Goal: Task Accomplishment & Management: Use online tool/utility

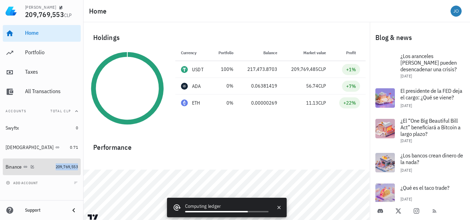
click at [56, 168] on span "209,769,553" at bounding box center [67, 166] width 22 height 5
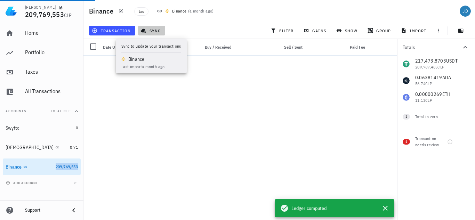
click at [151, 33] on span "sync" at bounding box center [151, 31] width 18 height 6
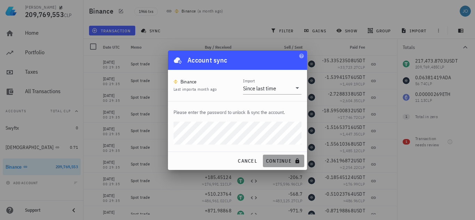
click at [276, 160] on span "continue" at bounding box center [284, 161] width 36 height 6
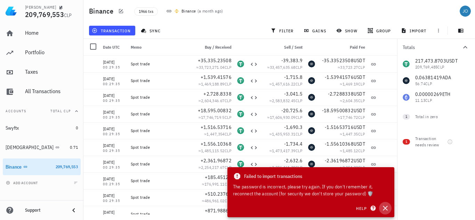
click at [387, 212] on button "button" at bounding box center [385, 208] width 13 height 13
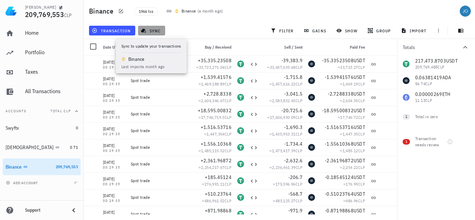
click at [155, 28] on span "sync" at bounding box center [151, 31] width 18 height 6
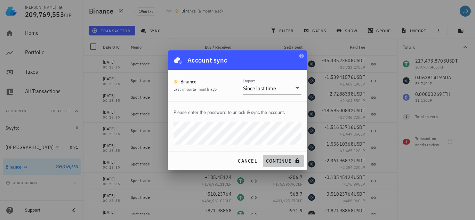
click at [271, 160] on span "continue" at bounding box center [284, 161] width 36 height 6
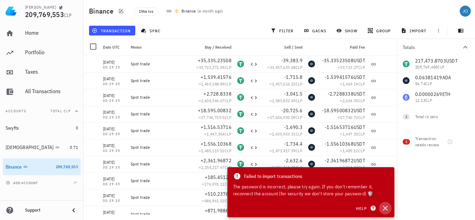
click at [384, 206] on icon "button" at bounding box center [385, 208] width 8 height 8
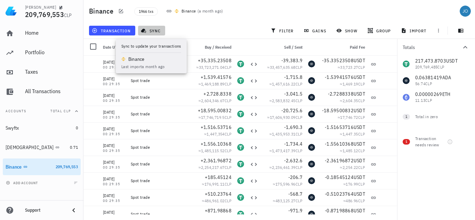
click at [155, 29] on span "sync" at bounding box center [151, 31] width 18 height 6
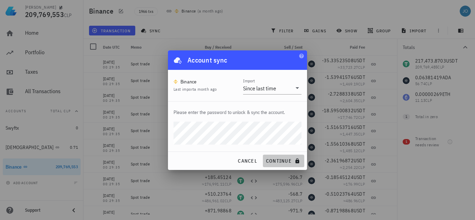
click at [276, 161] on span "continue" at bounding box center [284, 161] width 36 height 6
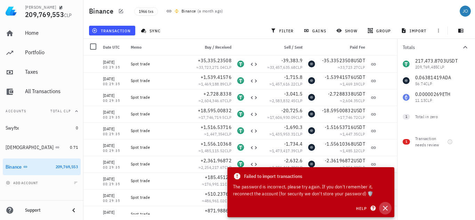
click at [383, 208] on icon "button" at bounding box center [385, 208] width 8 height 8
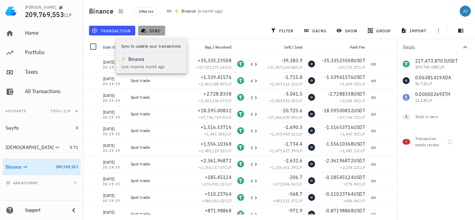
click at [149, 29] on span "sync" at bounding box center [151, 31] width 18 height 6
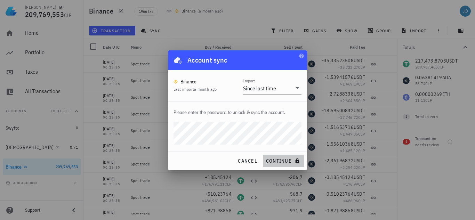
click at [274, 162] on span "continue" at bounding box center [284, 161] width 36 height 6
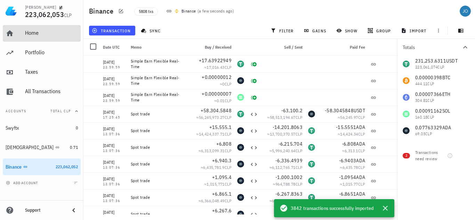
click at [41, 36] on div "Home" at bounding box center [51, 33] width 53 height 7
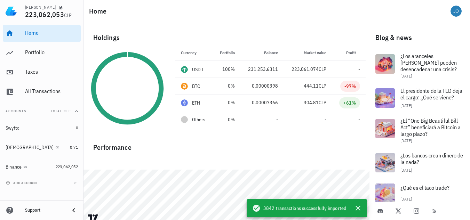
scroll to position [14, 0]
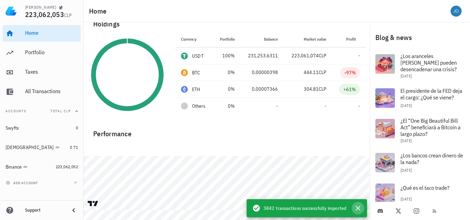
click at [357, 207] on icon "button" at bounding box center [357, 208] width 5 height 5
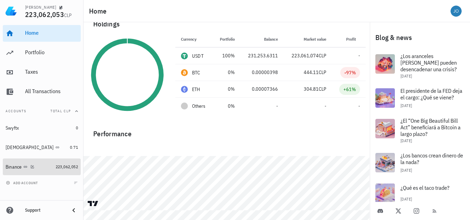
click at [51, 167] on div "Binance" at bounding box center [29, 167] width 47 height 7
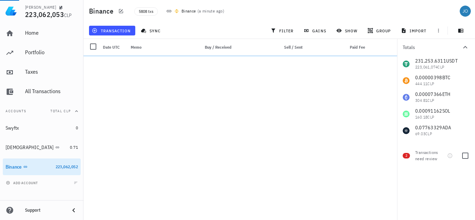
click at [419, 158] on div "Transactions need review" at bounding box center [429, 155] width 29 height 13
click at [407, 159] on div "2 Transactions need review" at bounding box center [436, 154] width 78 height 25
click at [407, 155] on span "2" at bounding box center [405, 156] width 7 height 6
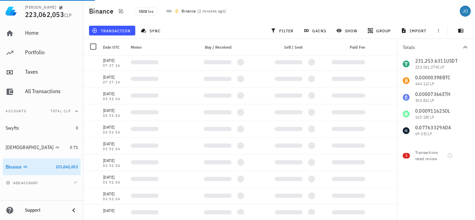
click at [425, 156] on div "Transactions need review" at bounding box center [429, 155] width 29 height 13
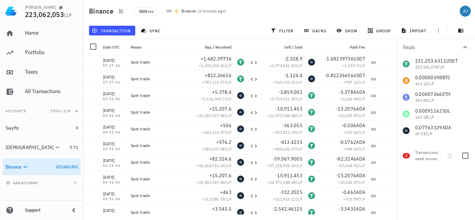
click at [408, 156] on span "2" at bounding box center [405, 156] width 7 height 6
click at [470, 155] on div at bounding box center [465, 156] width 12 height 12
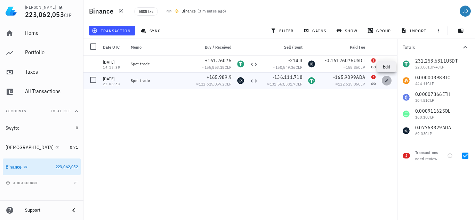
click at [386, 81] on icon "button" at bounding box center [386, 80] width 3 height 3
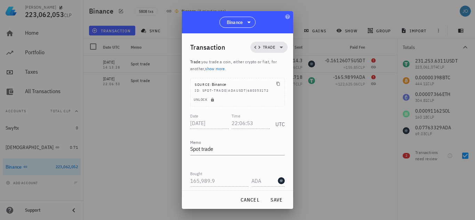
click at [351, 158] on div at bounding box center [237, 110] width 475 height 220
click at [334, 158] on div at bounding box center [237, 110] width 475 height 220
click at [251, 197] on span "cancel" at bounding box center [250, 200] width 20 height 6
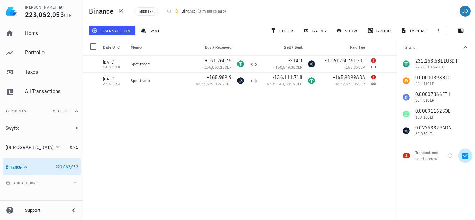
click at [467, 154] on div at bounding box center [465, 156] width 12 height 12
checkbox input "false"
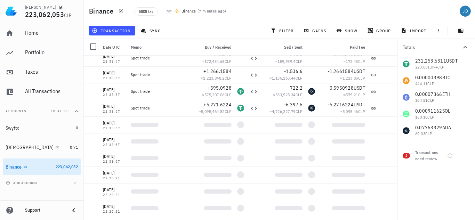
scroll to position [78079, 0]
